Goal: Task Accomplishment & Management: Use online tool/utility

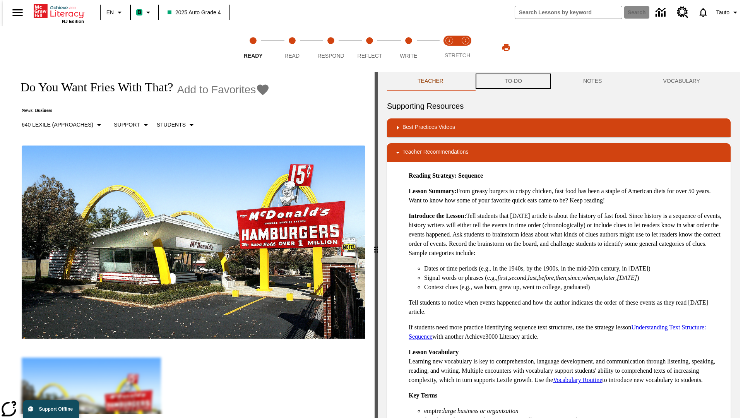
click at [513, 81] on button "TO-DO" at bounding box center [513, 81] width 79 height 19
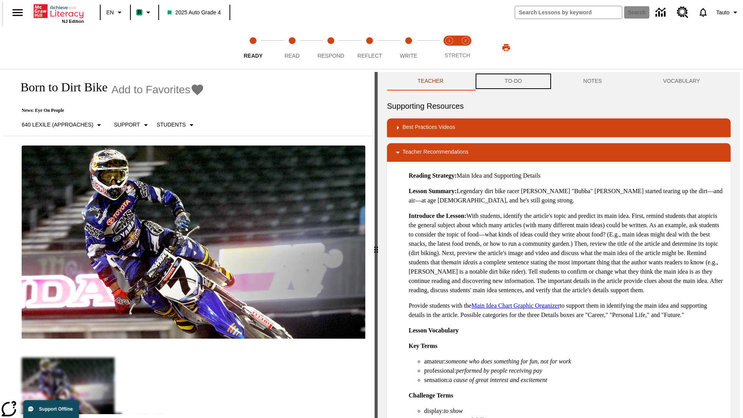
click at [513, 81] on button "TO-DO" at bounding box center [513, 81] width 79 height 19
